Goal: Find specific page/section: Find specific page/section

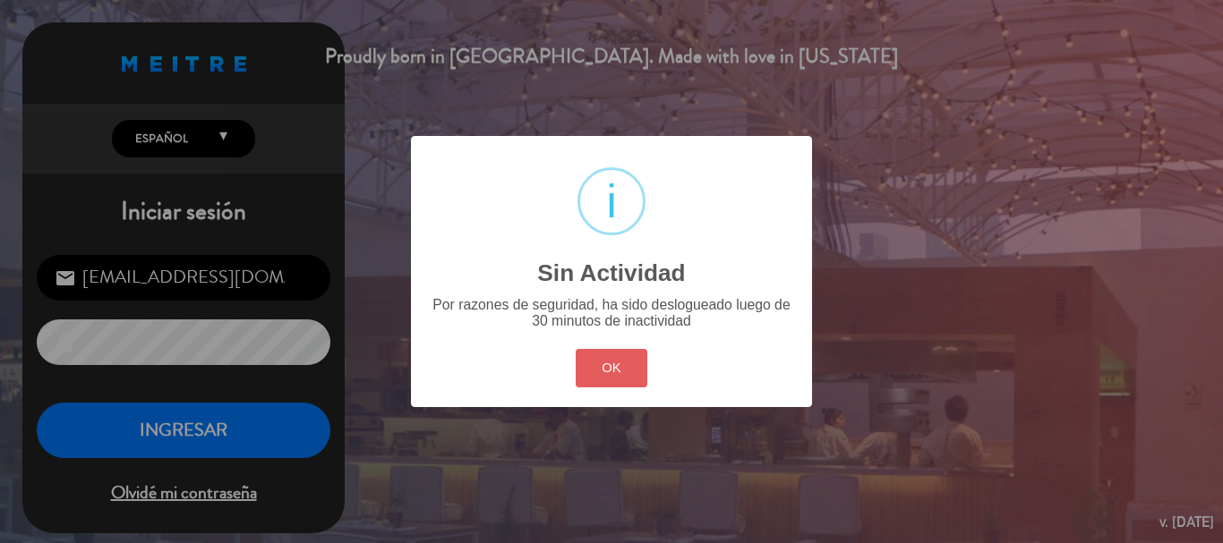
drag, startPoint x: 600, startPoint y: 394, endPoint x: 604, endPoint y: 377, distance: 17.6
click at [603, 384] on div "? ! i Sin Actividad × Por razones de seguridad, ha sido deslogueado luego de 30…" at bounding box center [611, 271] width 401 height 270
click at [611, 360] on button "OK" at bounding box center [612, 368] width 73 height 38
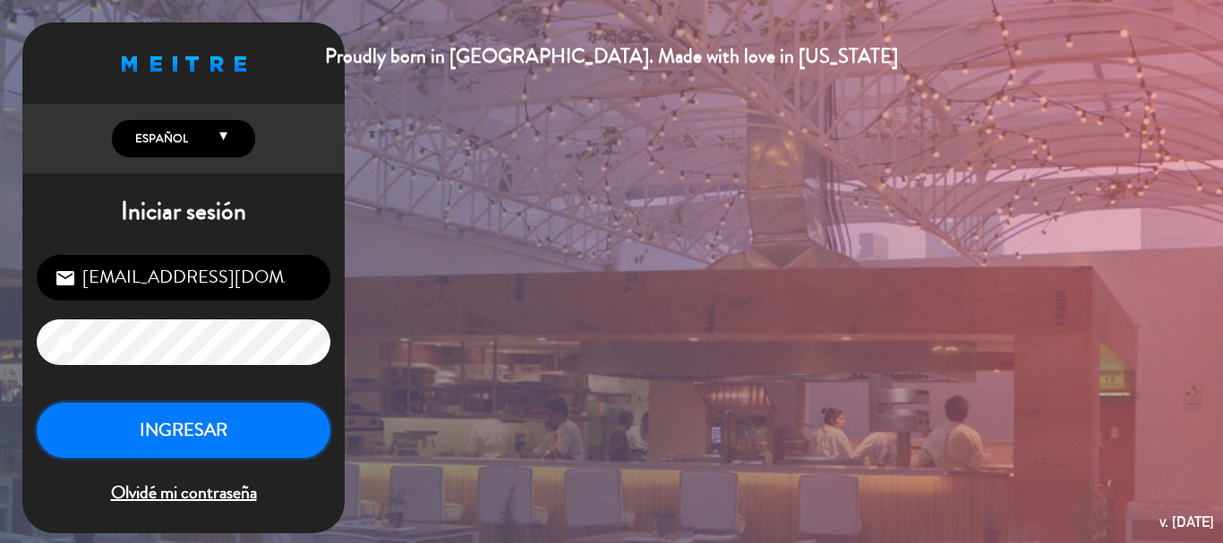
click at [268, 433] on button "INGRESAR" at bounding box center [184, 431] width 294 height 56
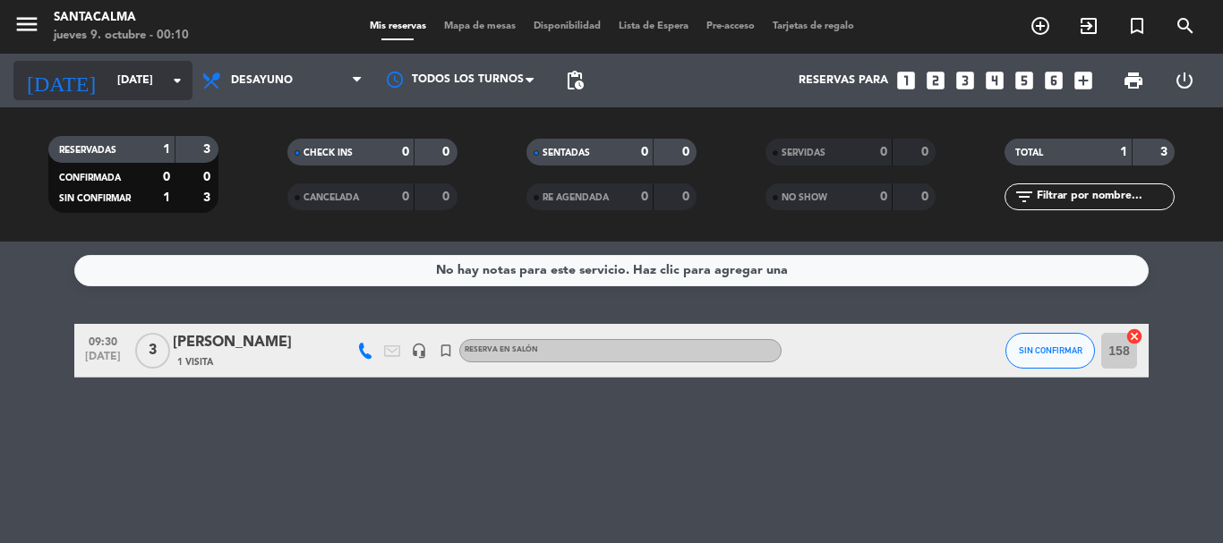
click at [112, 88] on input "[DATE]" at bounding box center [183, 80] width 151 height 30
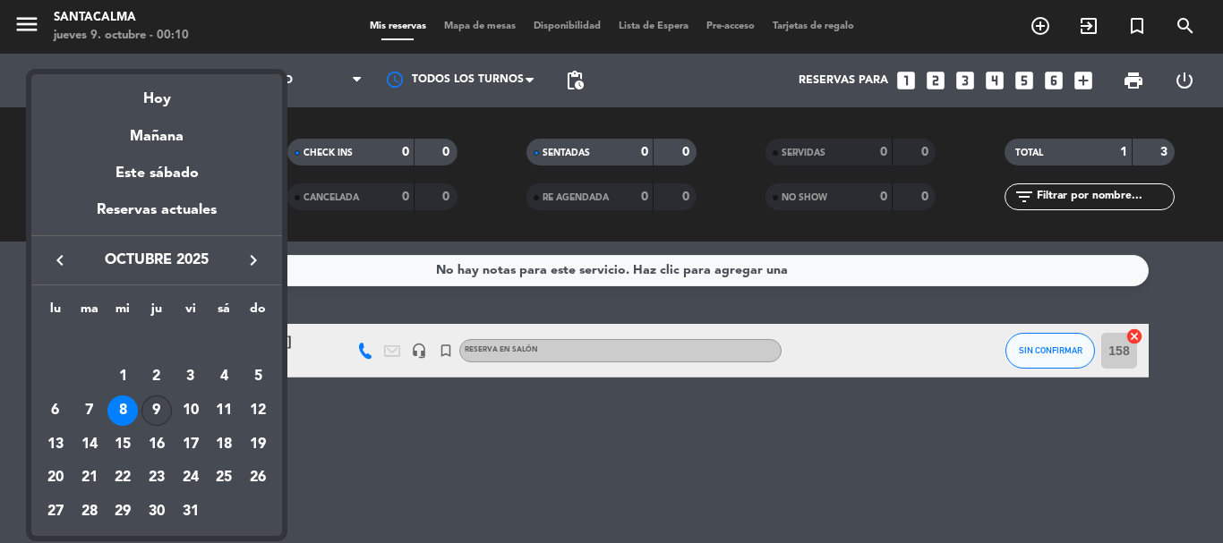
click at [159, 413] on div "9" at bounding box center [156, 411] width 30 height 30
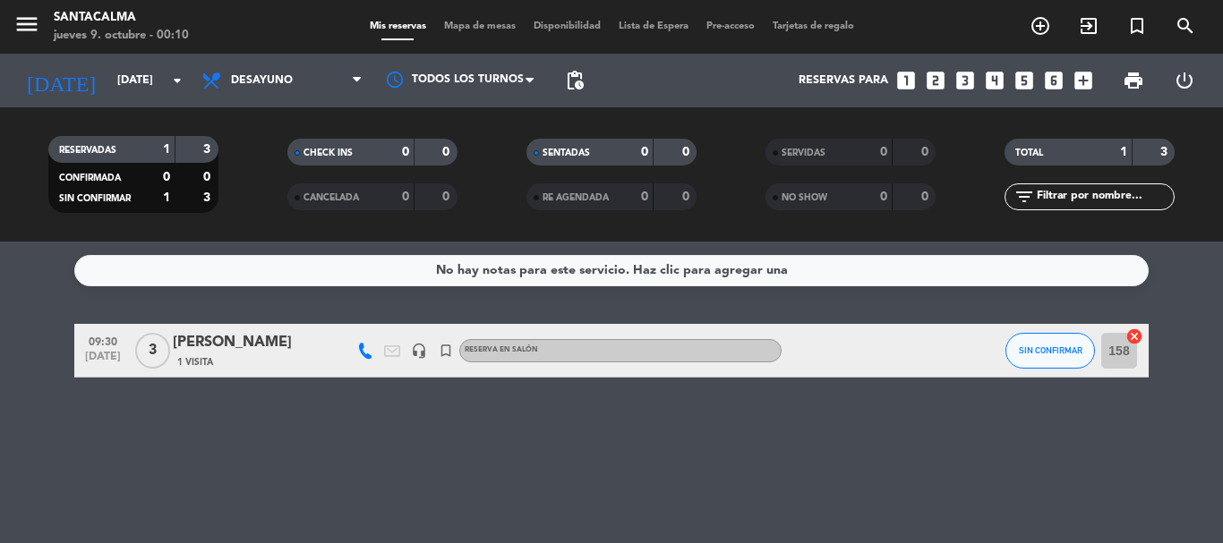
type input "[DEMOGRAPHIC_DATA][DATE]"
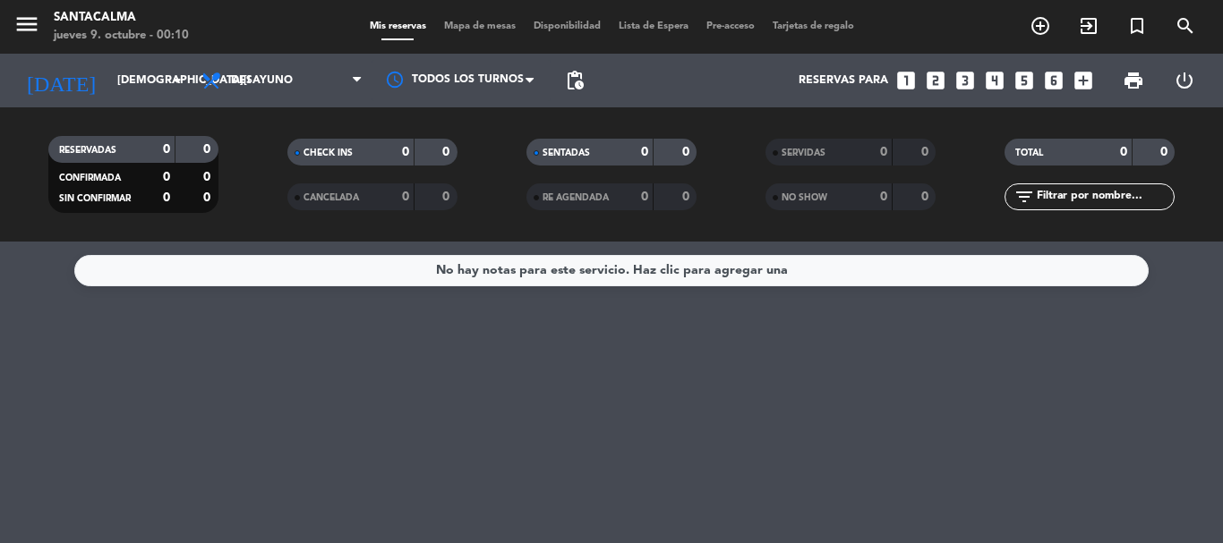
click at [301, 98] on span "Desayuno" at bounding box center [281, 80] width 179 height 39
click at [267, 243] on ng-component "menu Santacalma [DATE] 9. octubre - 00:10 Mis reservas Mapa de mesas Disponibil…" at bounding box center [611, 271] width 1223 height 543
click at [230, 76] on span "Almuerzo" at bounding box center [281, 80] width 179 height 39
drag, startPoint x: 256, startPoint y: 193, endPoint x: 167, endPoint y: 52, distance: 166.9
click at [255, 193] on div "menu Santacalma [DATE] 9. octubre - 00:11 Mis reservas Mapa de mesas Disponibil…" at bounding box center [611, 121] width 1223 height 242
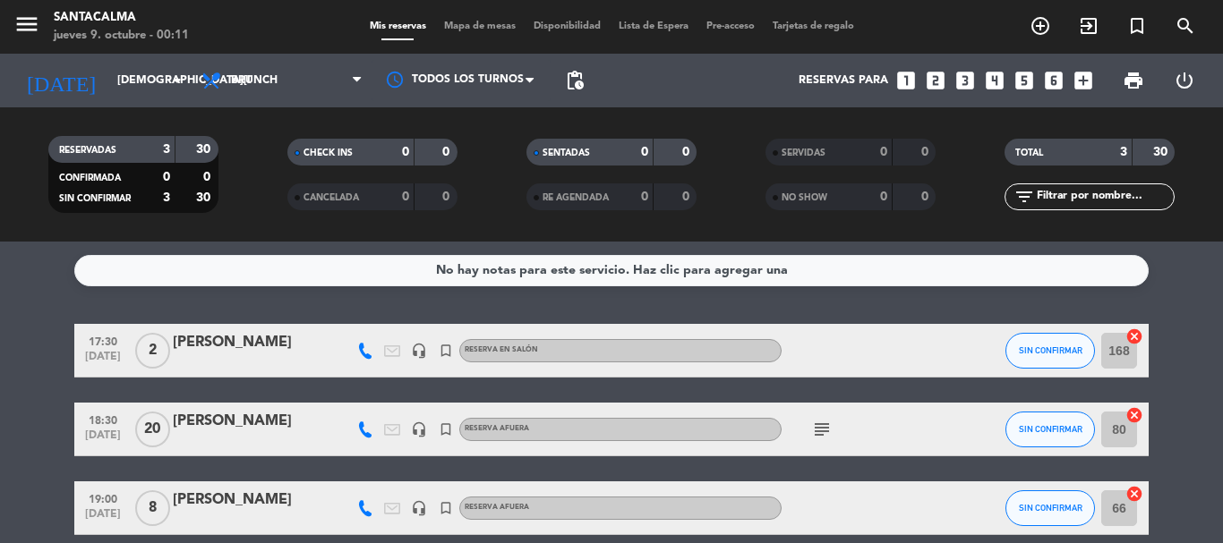
scroll to position [81, 0]
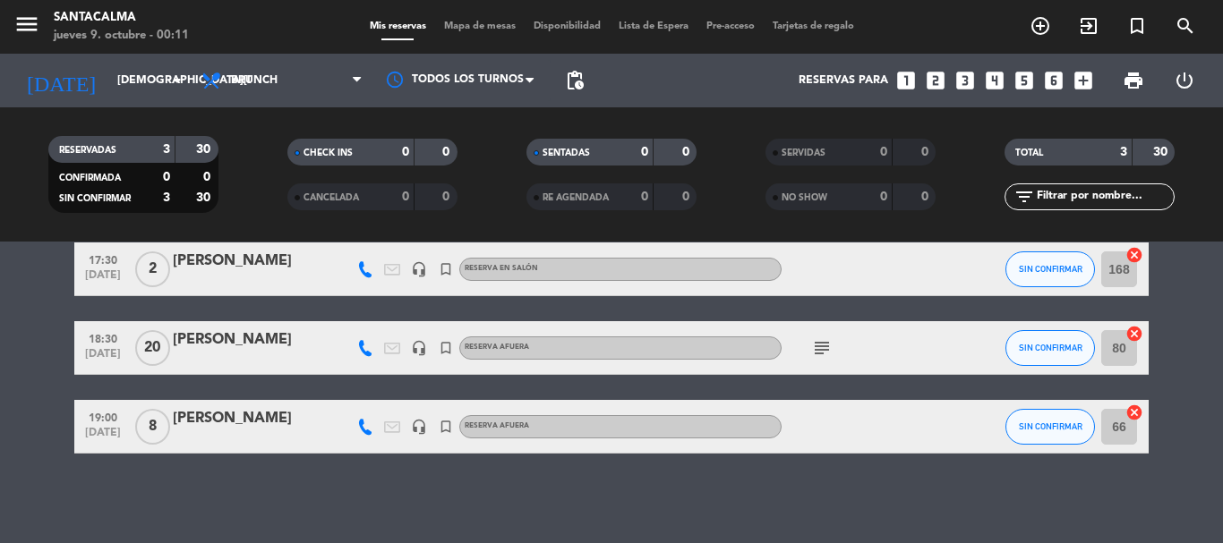
click at [235, 102] on div "Todos los servicios Desayuno Brunch Almuerzo Cena Brunch Todos los servicios De…" at bounding box center [281, 81] width 179 height 54
click at [264, 73] on span "Brunch" at bounding box center [281, 80] width 179 height 39
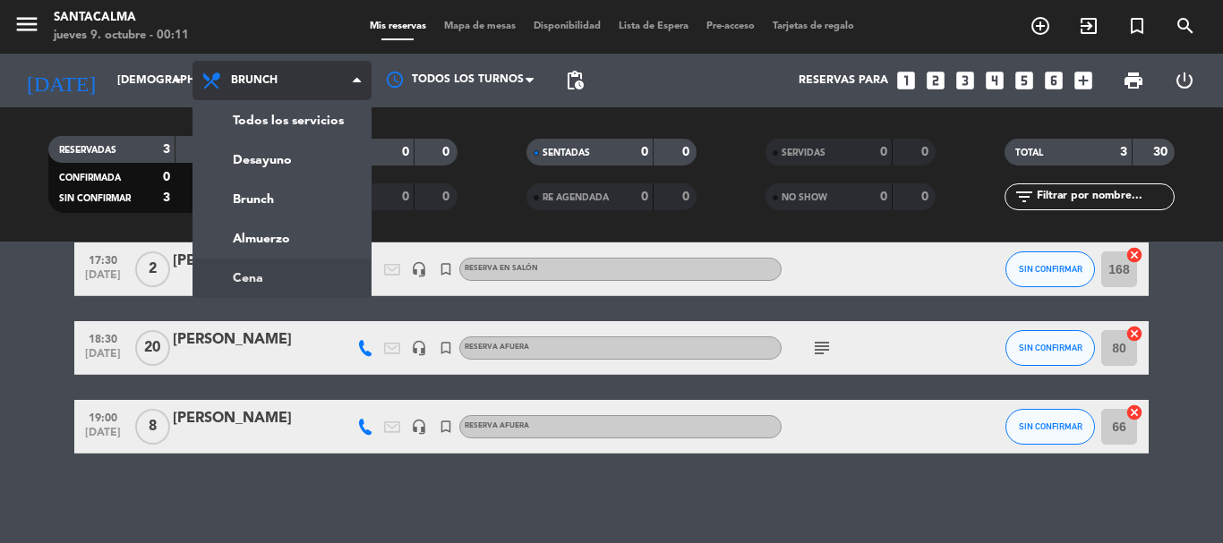
click at [289, 278] on ng-component "menu Santacalma [DATE] 9. octubre - 00:11 Mis reservas Mapa de mesas Disponibil…" at bounding box center [611, 271] width 1223 height 543
